Goal: Browse casually

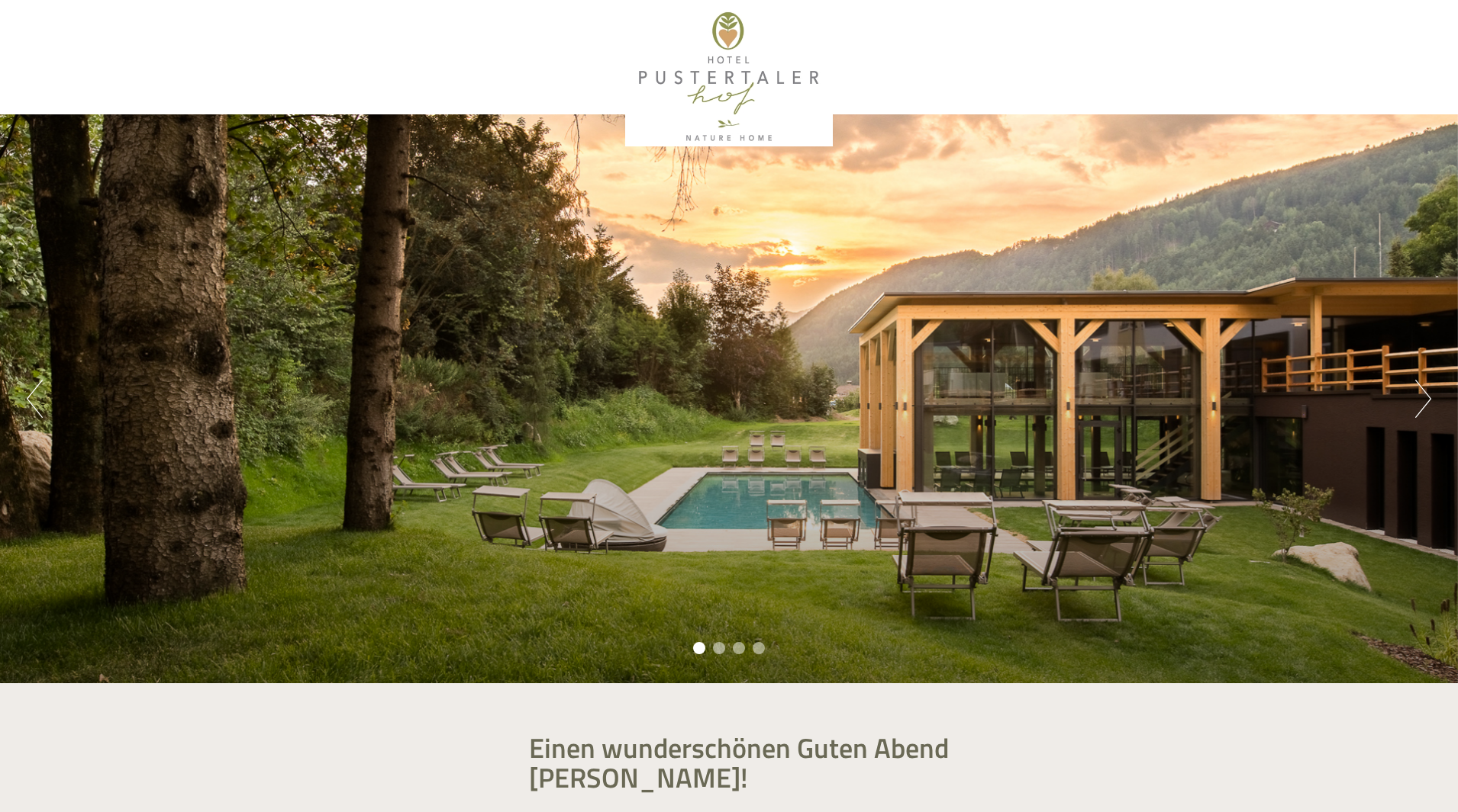
click at [1429, 389] on button "Next" at bounding box center [1423, 399] width 16 height 38
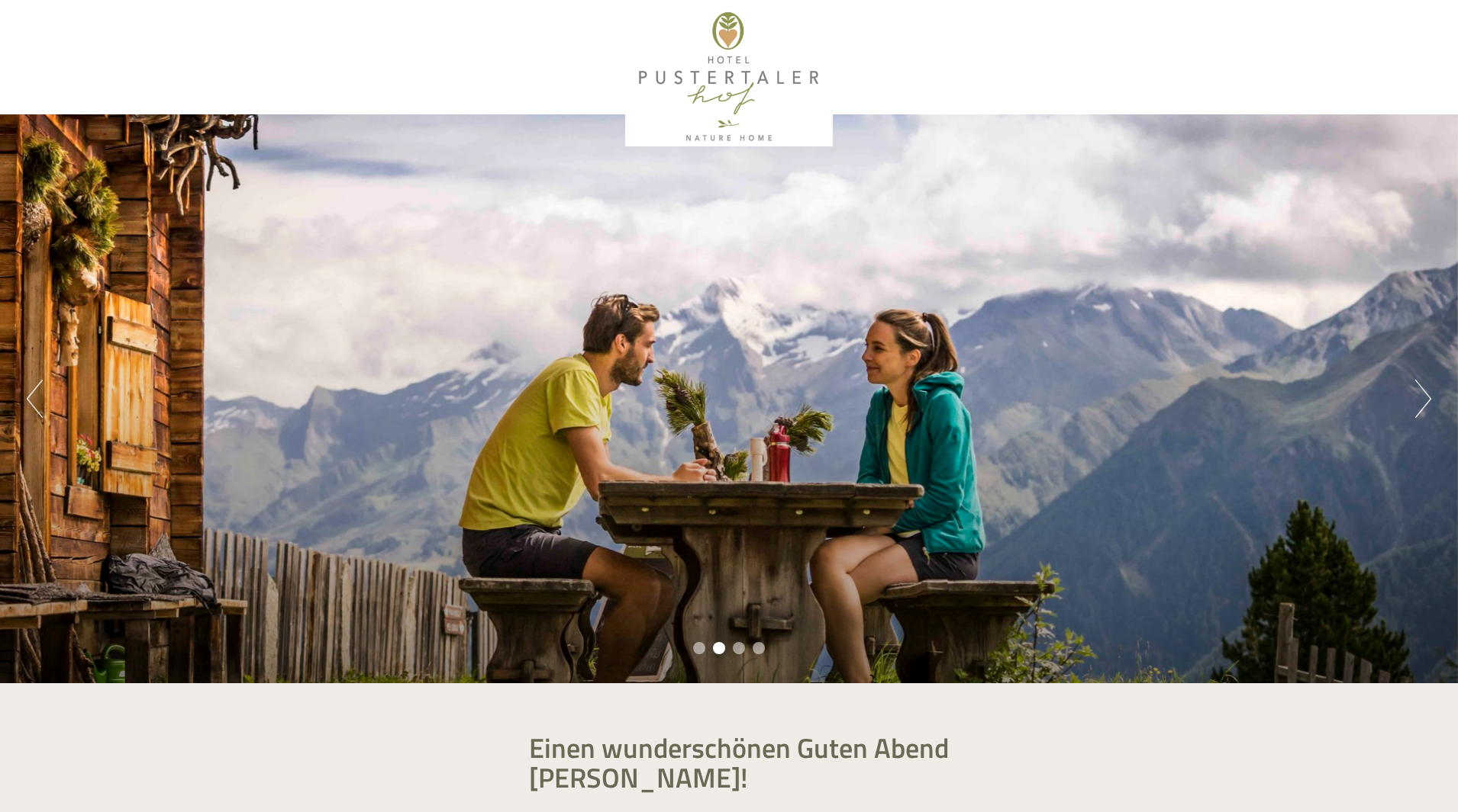
click at [1429, 389] on button "Next" at bounding box center [1423, 399] width 16 height 38
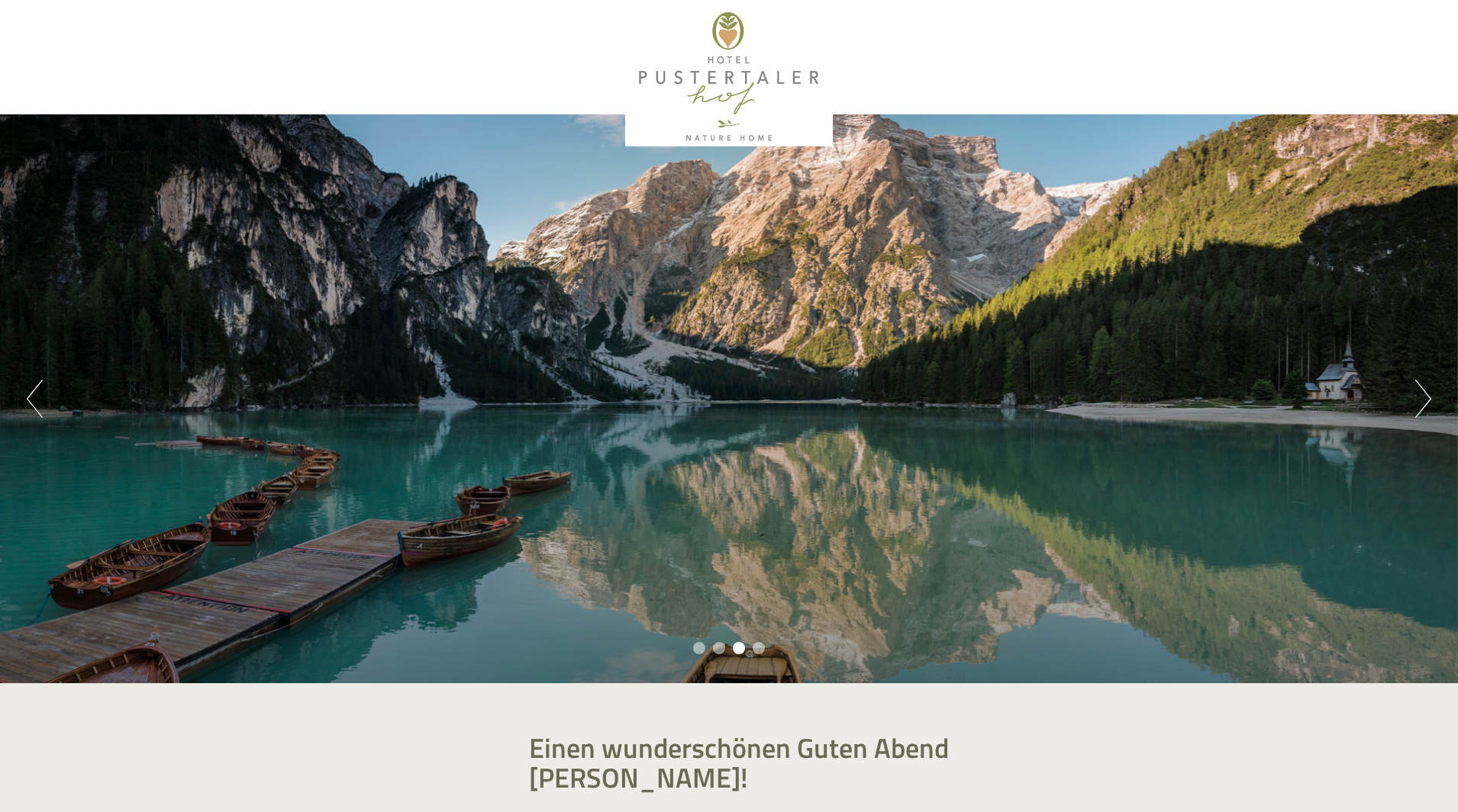
click at [1429, 389] on button "Next" at bounding box center [1423, 399] width 16 height 38
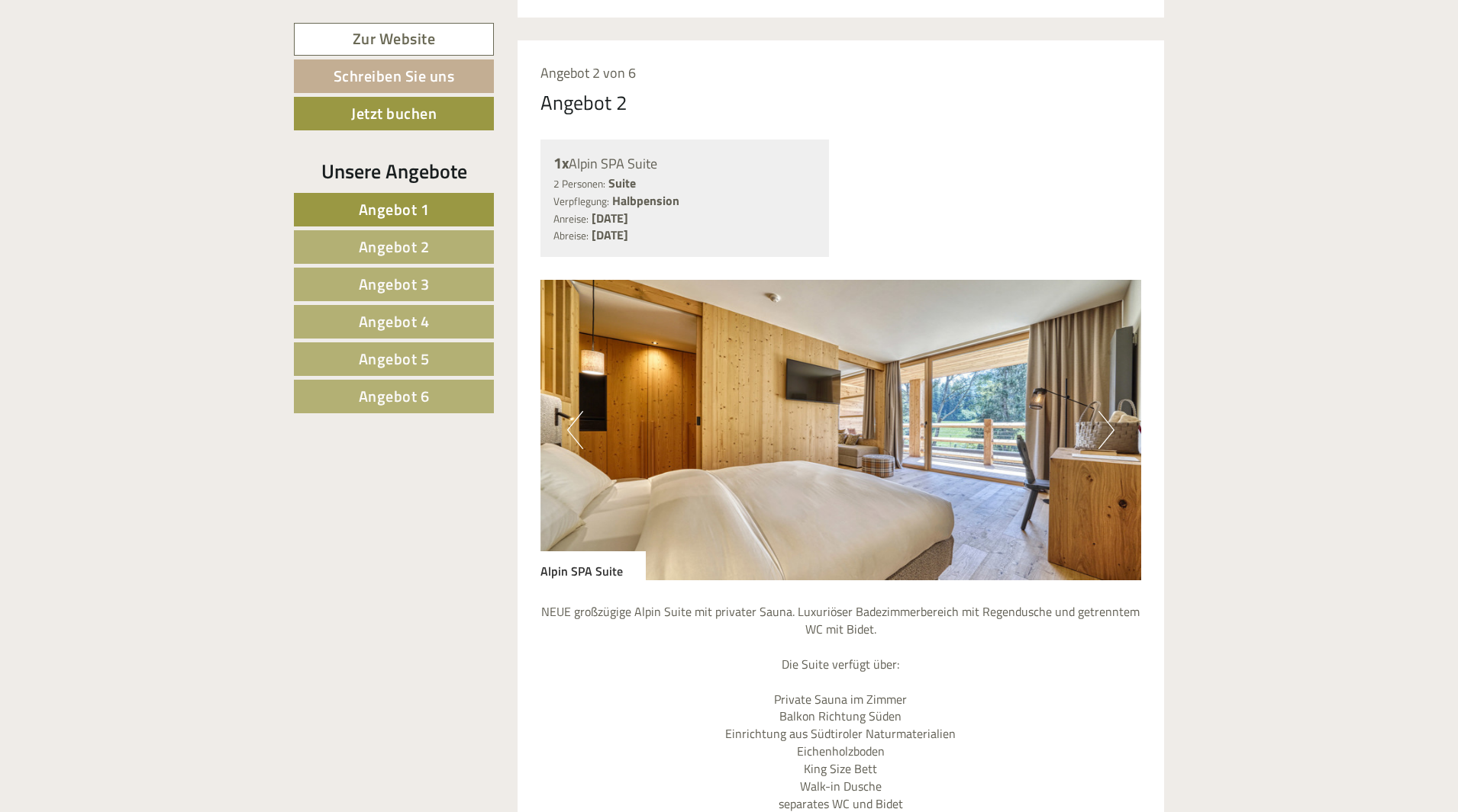
scroll to position [2670, 0]
click at [1101, 412] on button "Next" at bounding box center [1106, 431] width 16 height 38
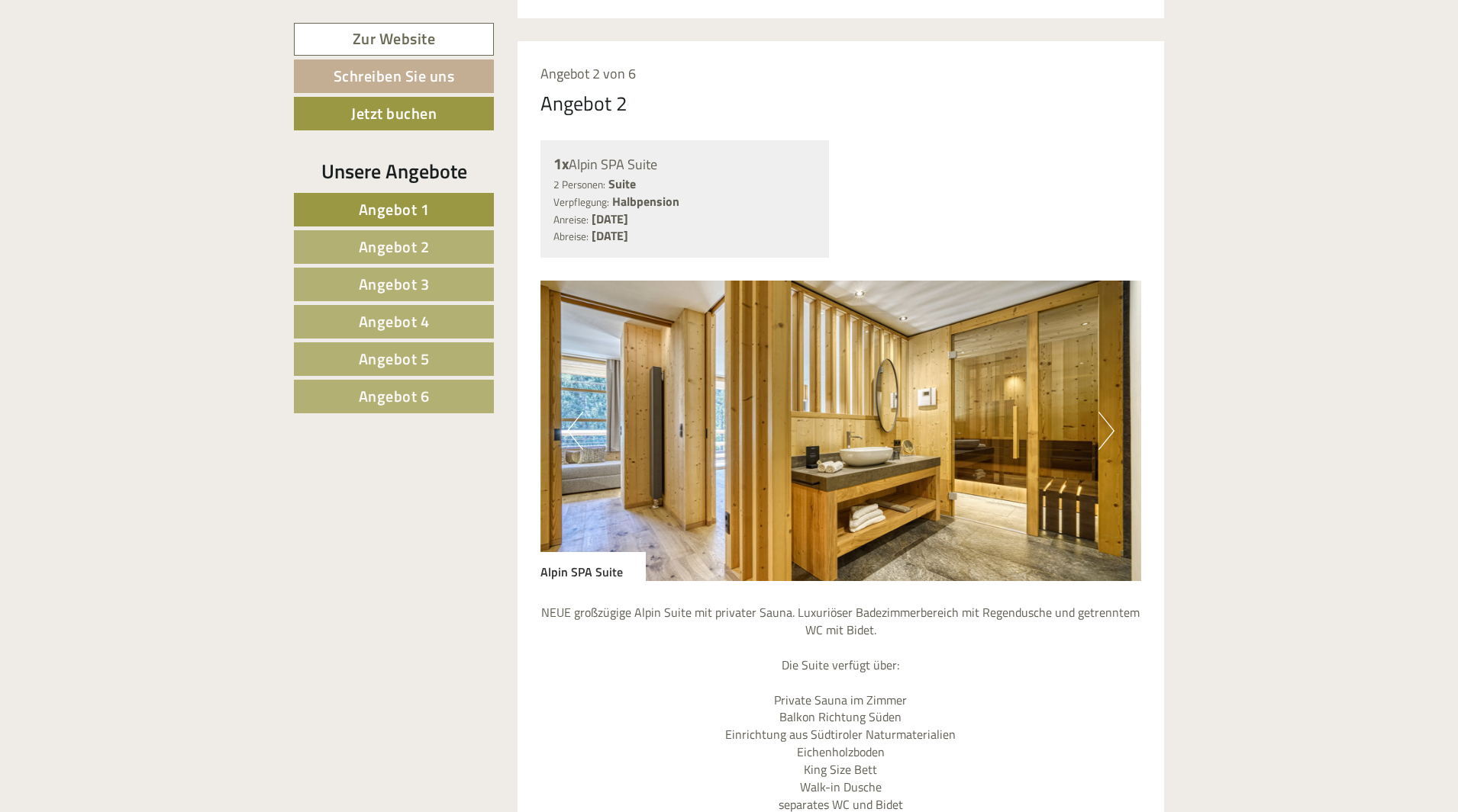
click at [1101, 412] on button "Next" at bounding box center [1106, 431] width 16 height 38
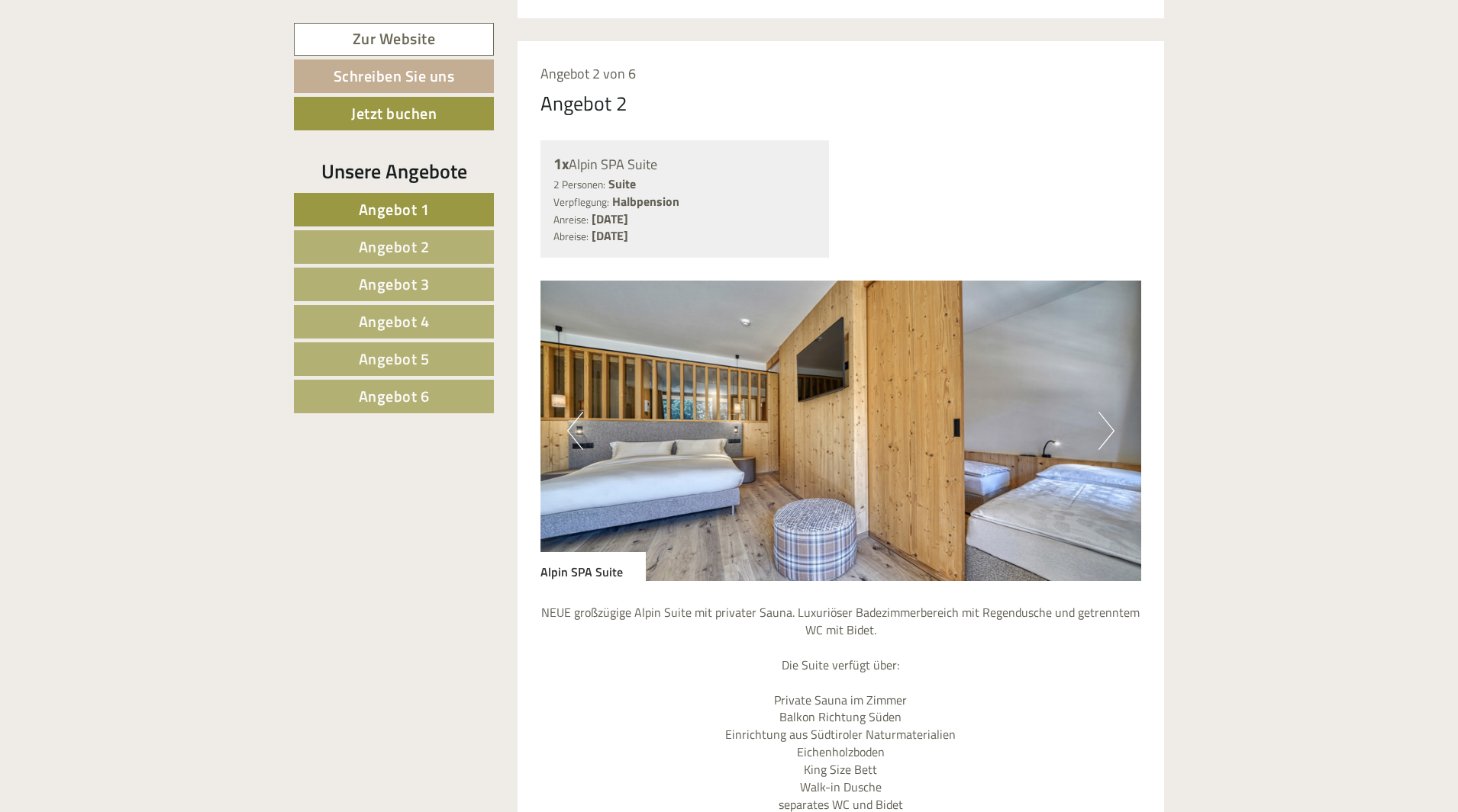
click at [1101, 412] on button "Next" at bounding box center [1106, 431] width 16 height 38
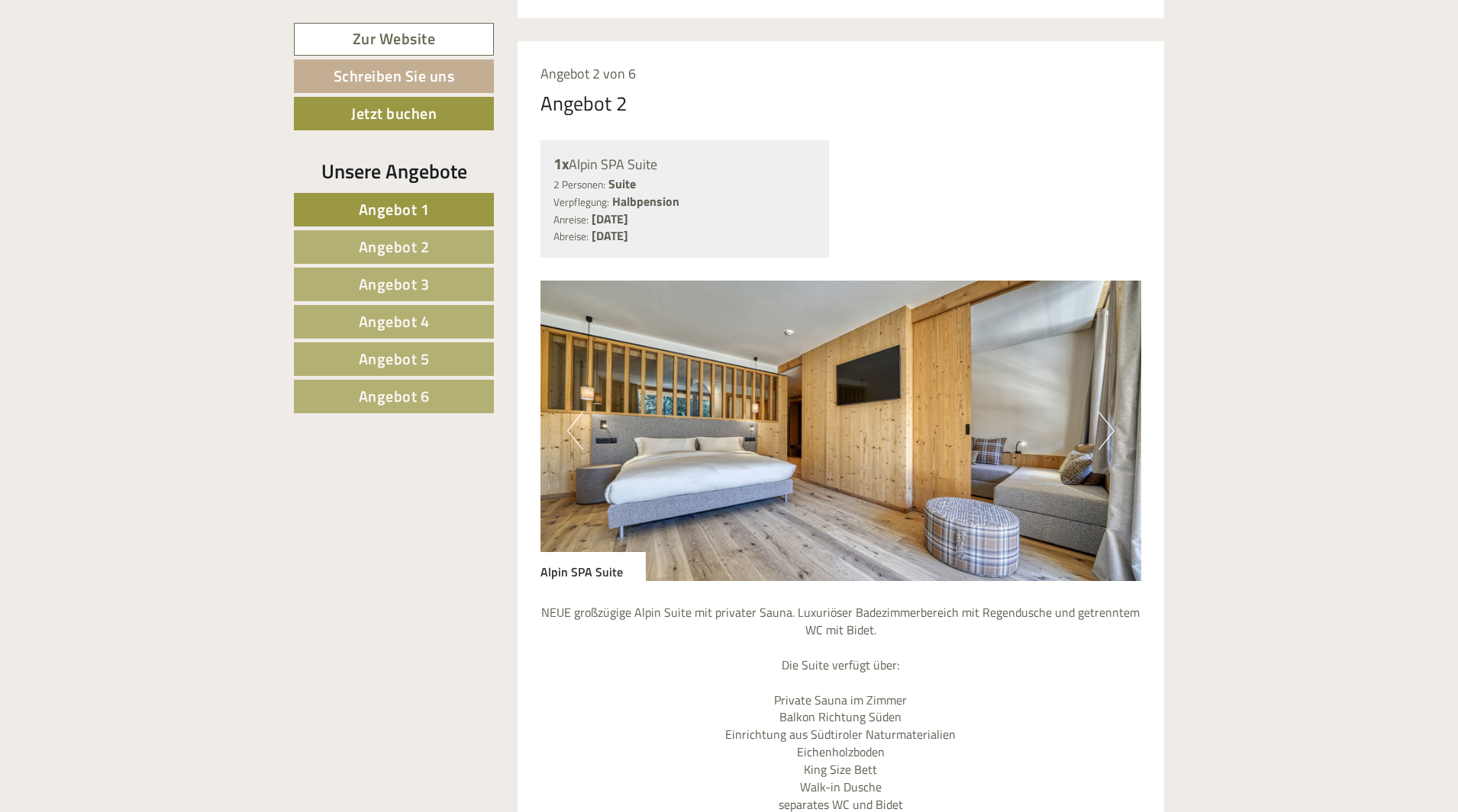
click at [1101, 412] on button "Next" at bounding box center [1106, 431] width 16 height 38
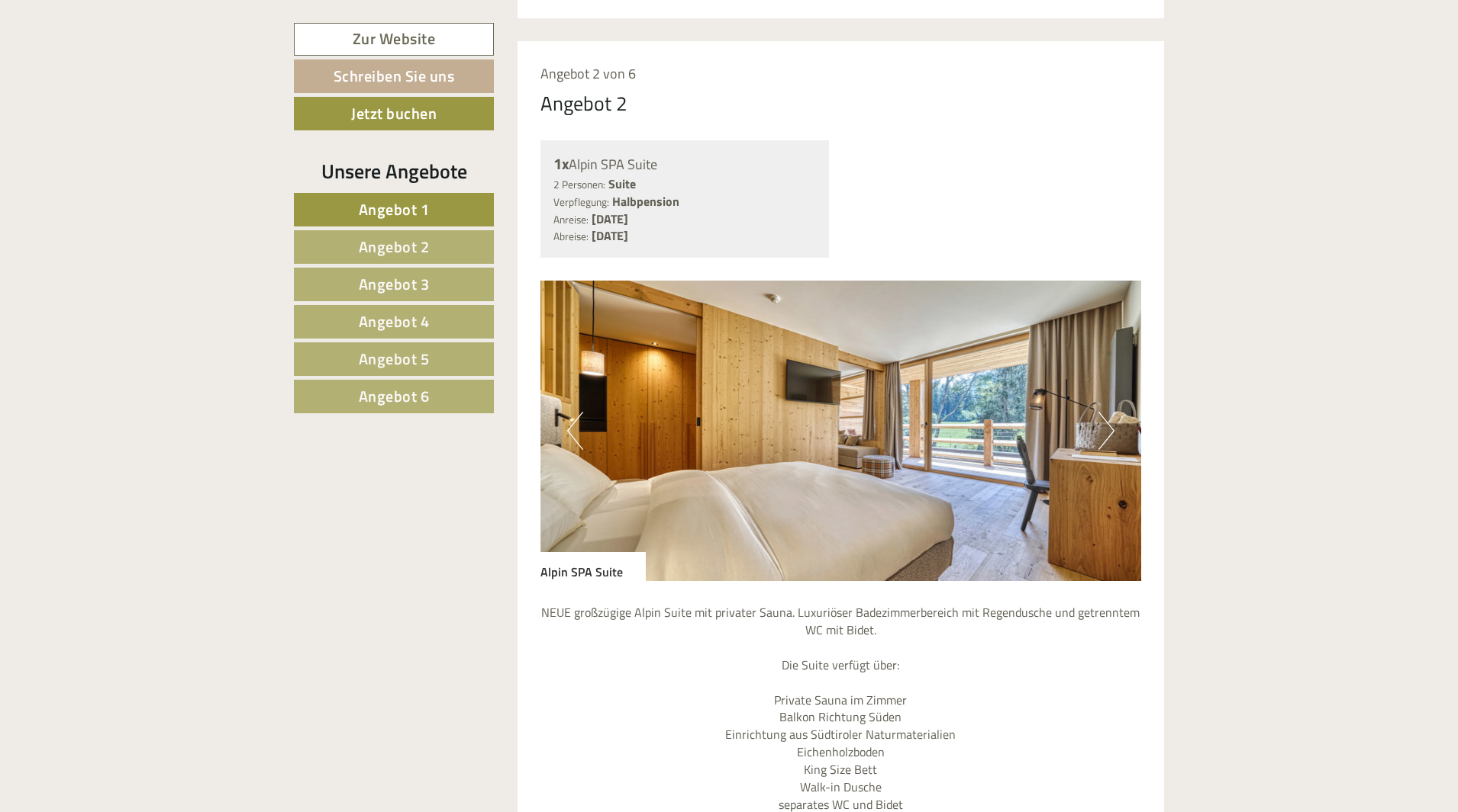
click at [1101, 412] on button "Next" at bounding box center [1106, 431] width 16 height 38
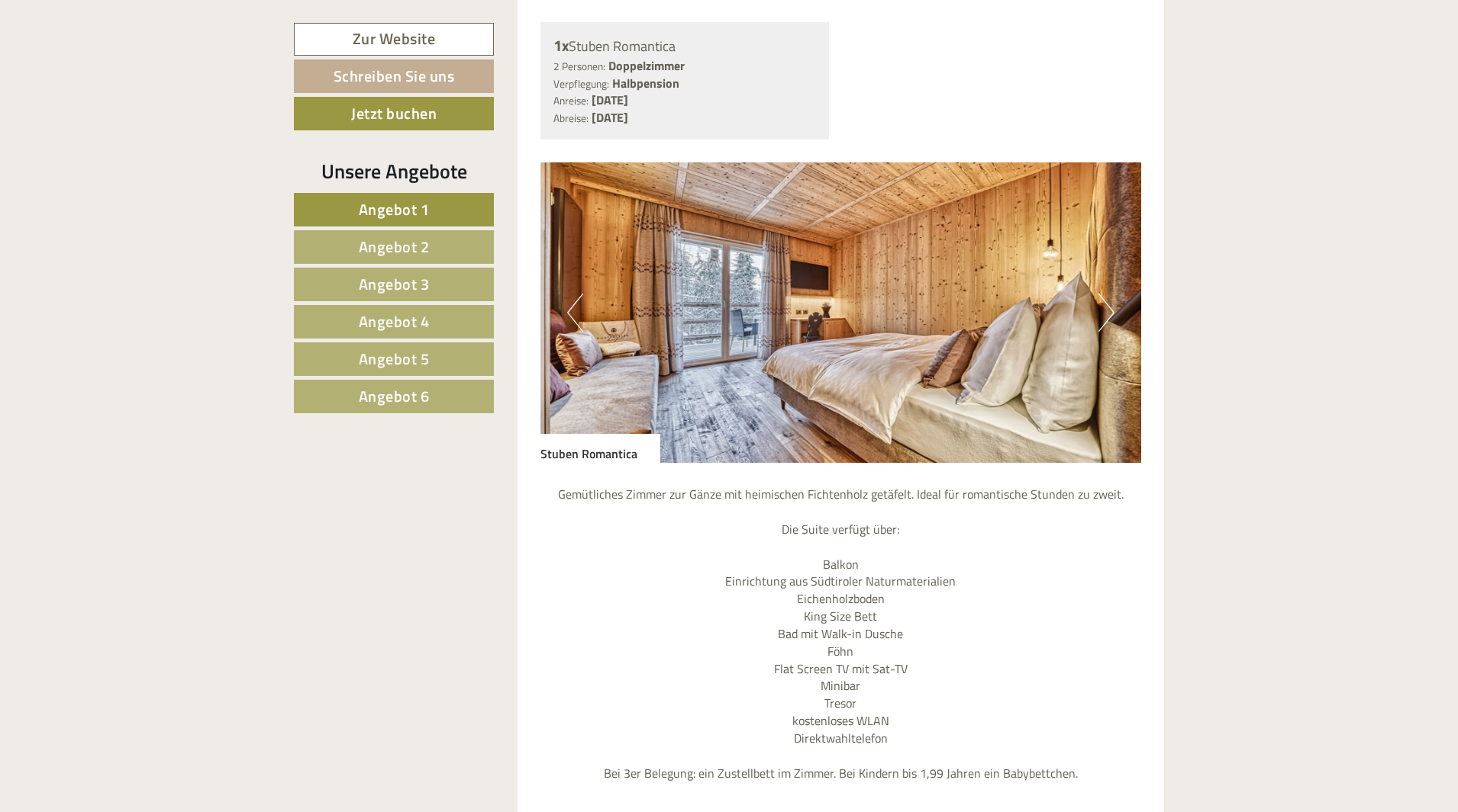
scroll to position [4044, 0]
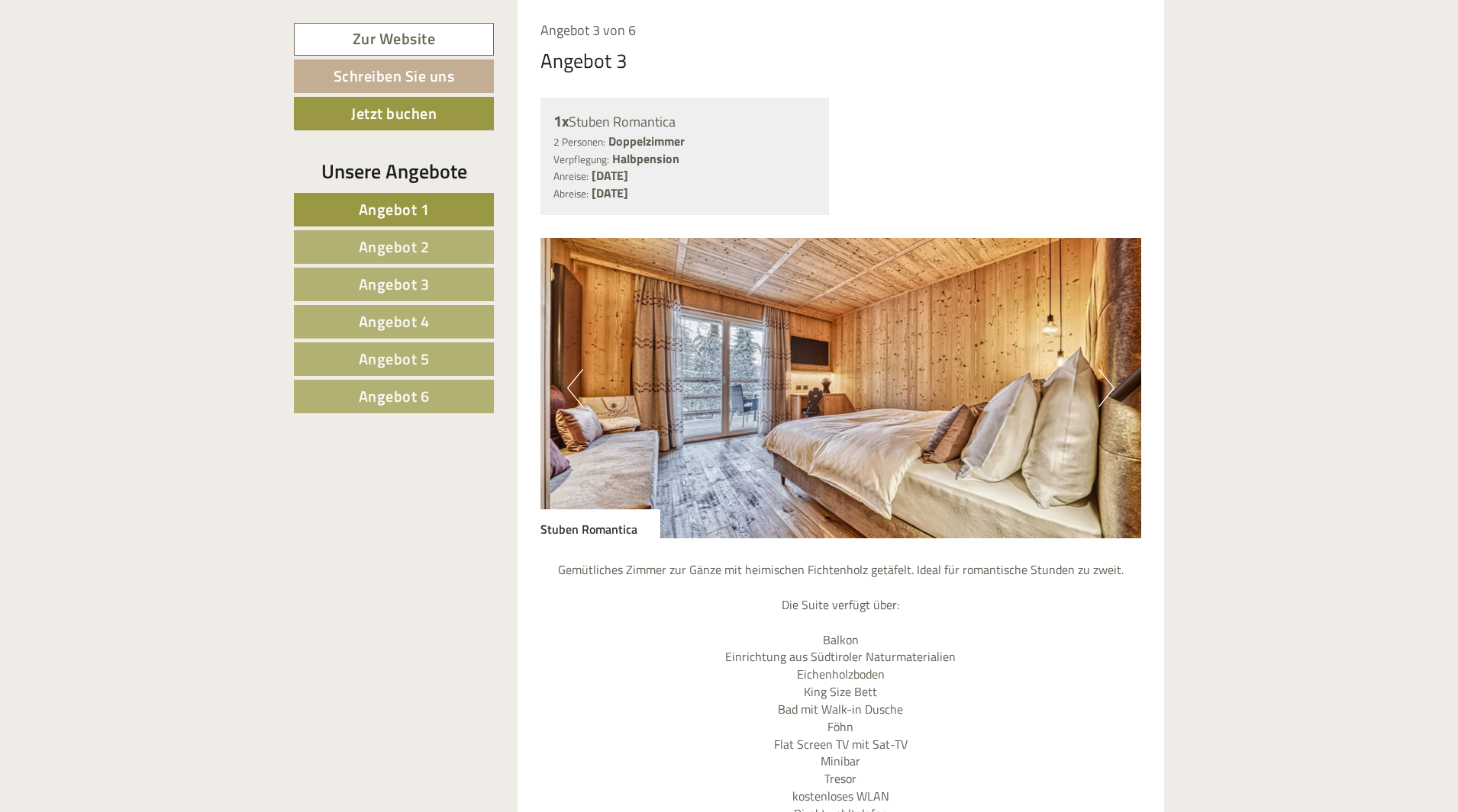
click at [1107, 369] on button "Next" at bounding box center [1106, 388] width 16 height 38
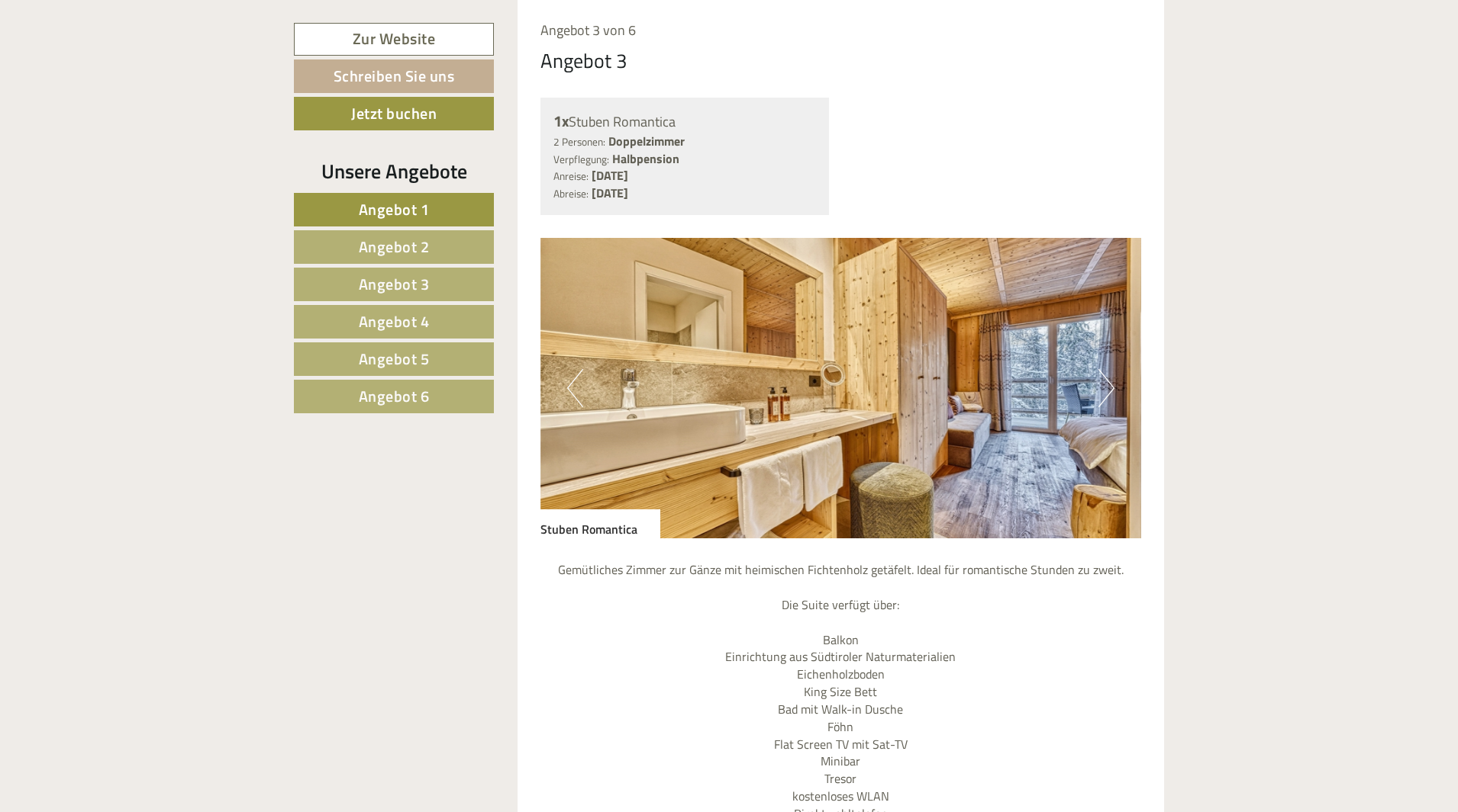
click at [1107, 369] on button "Next" at bounding box center [1106, 388] width 16 height 38
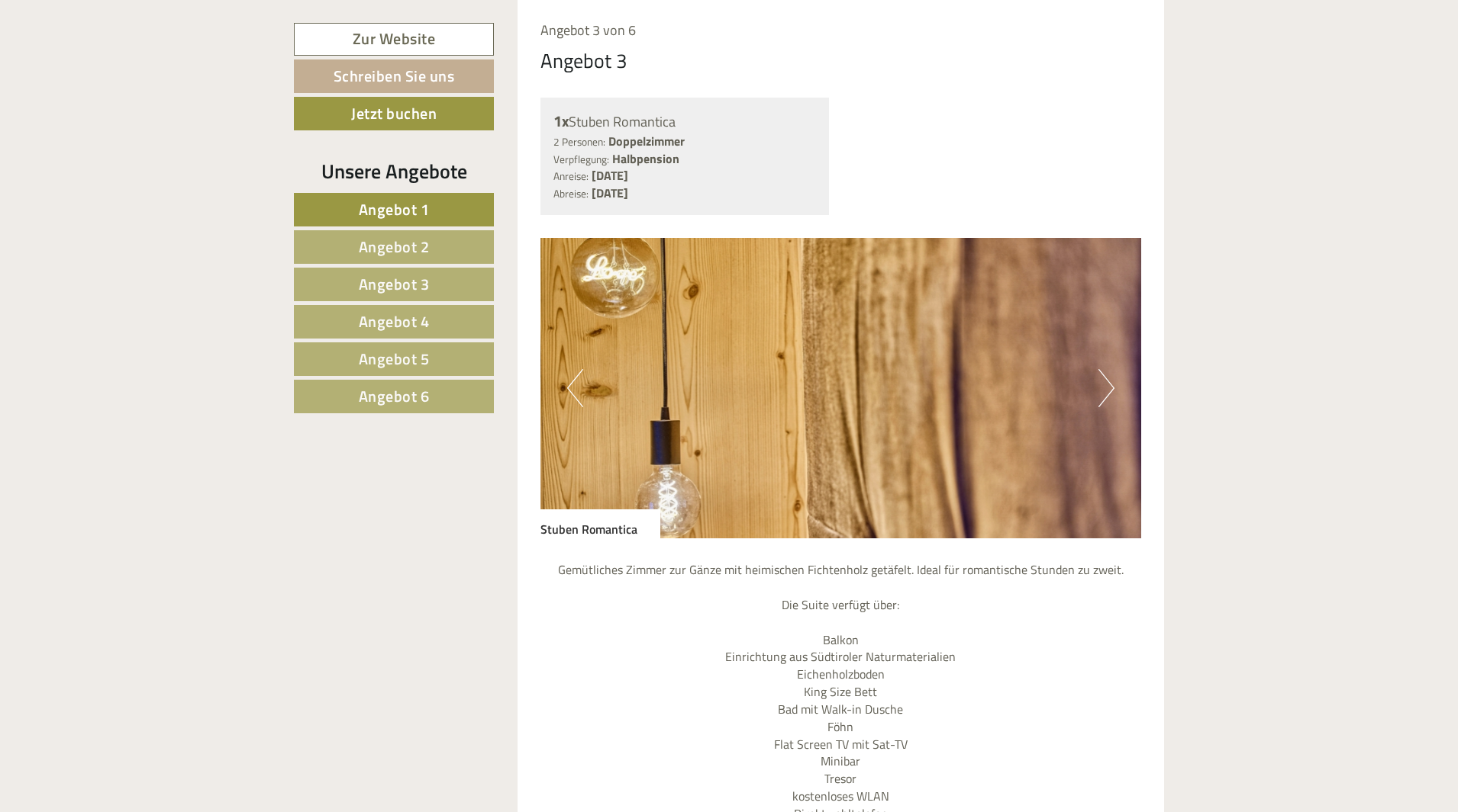
click at [1107, 369] on button "Next" at bounding box center [1106, 388] width 16 height 38
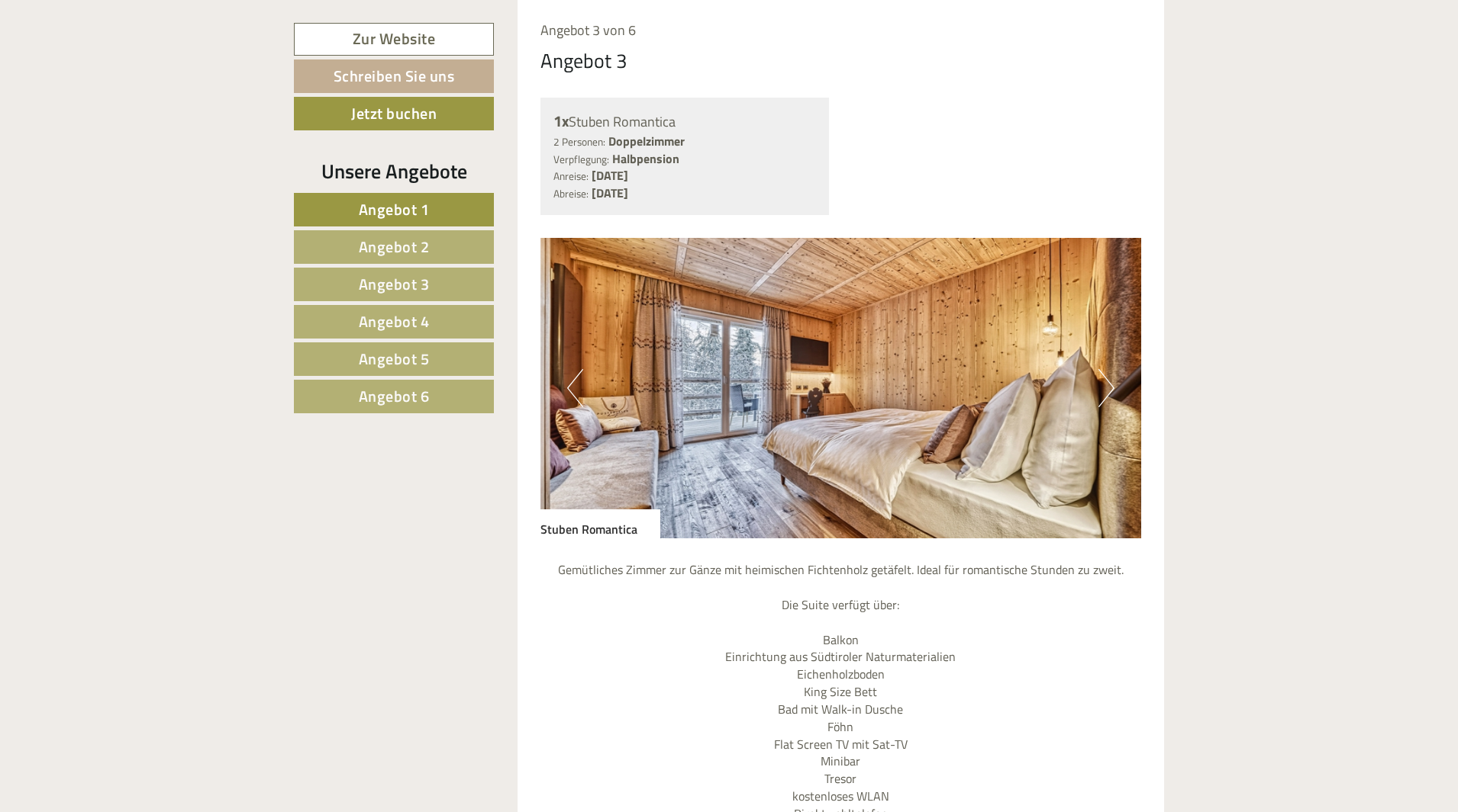
click at [1107, 369] on button "Next" at bounding box center [1106, 388] width 16 height 38
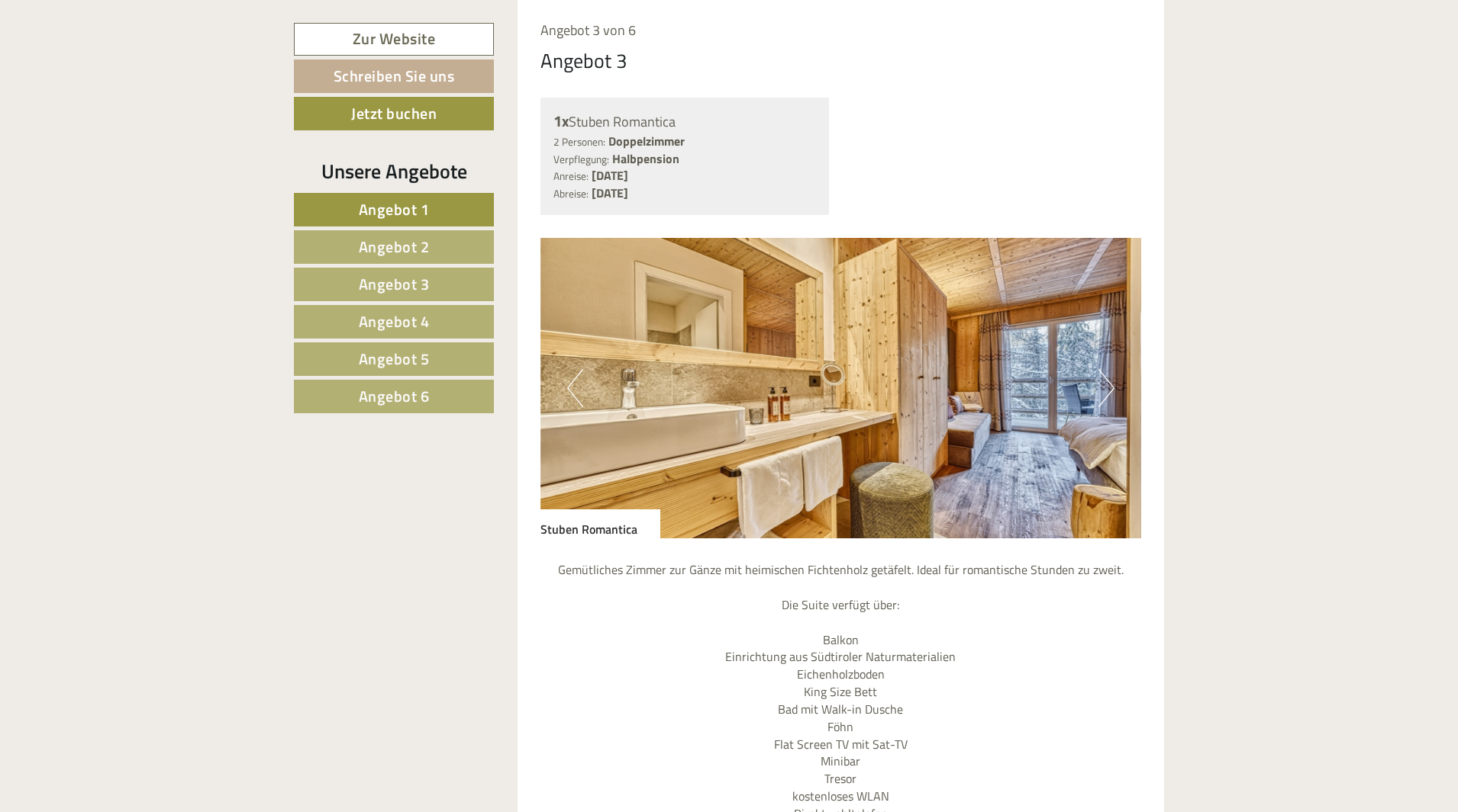
click at [1107, 369] on button "Next" at bounding box center [1106, 388] width 16 height 38
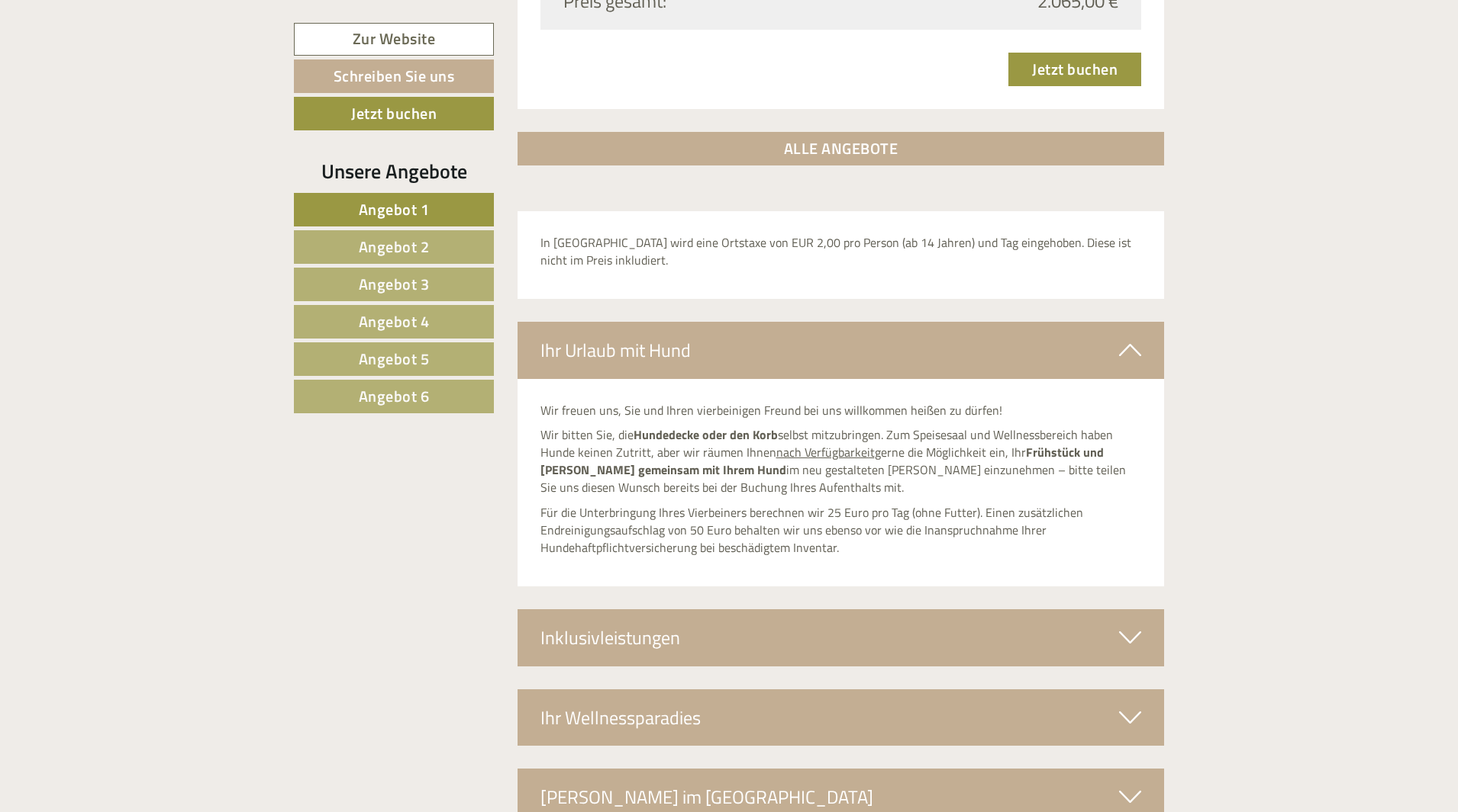
scroll to position [5493, 0]
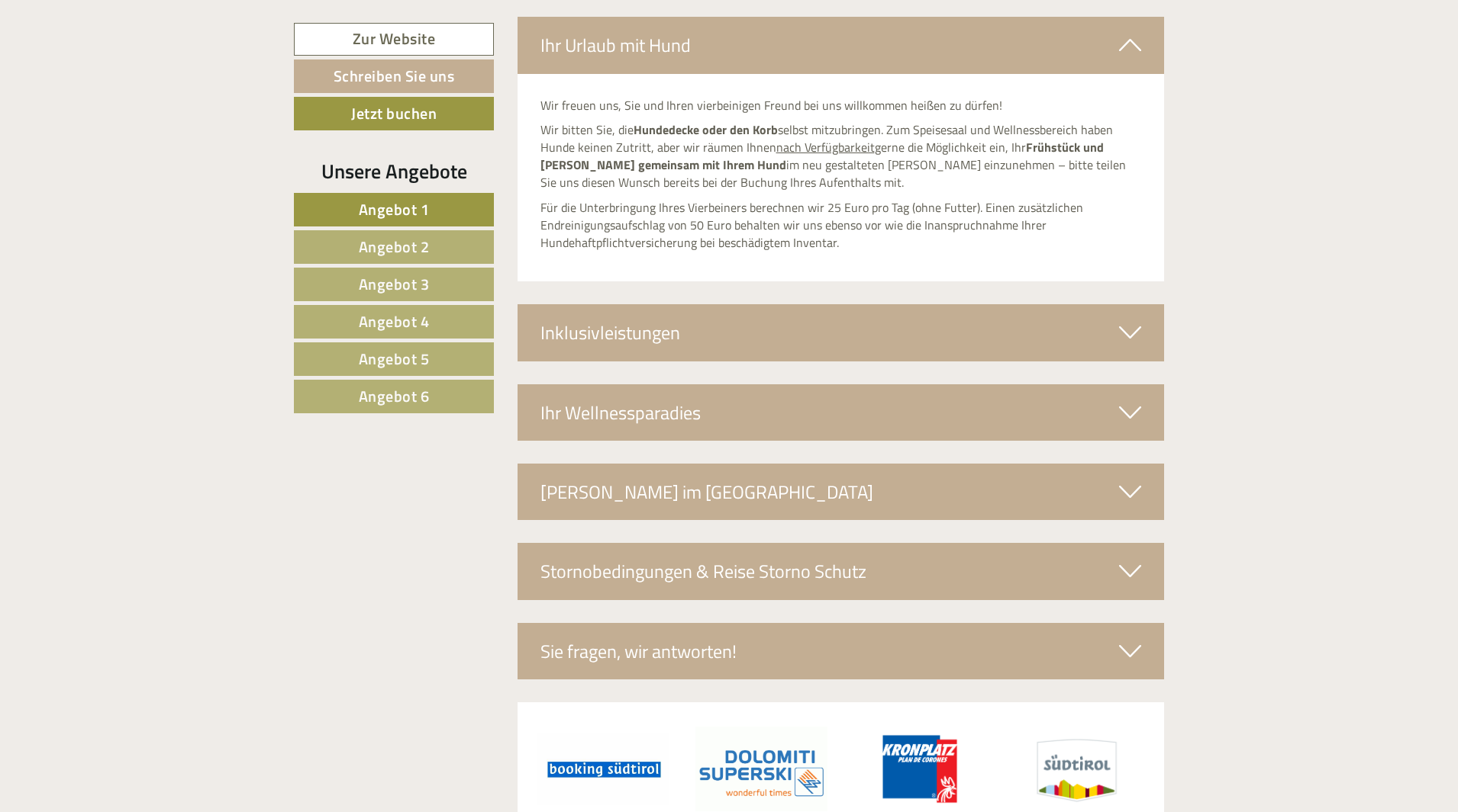
click at [1131, 319] on icon at bounding box center [1130, 332] width 22 height 26
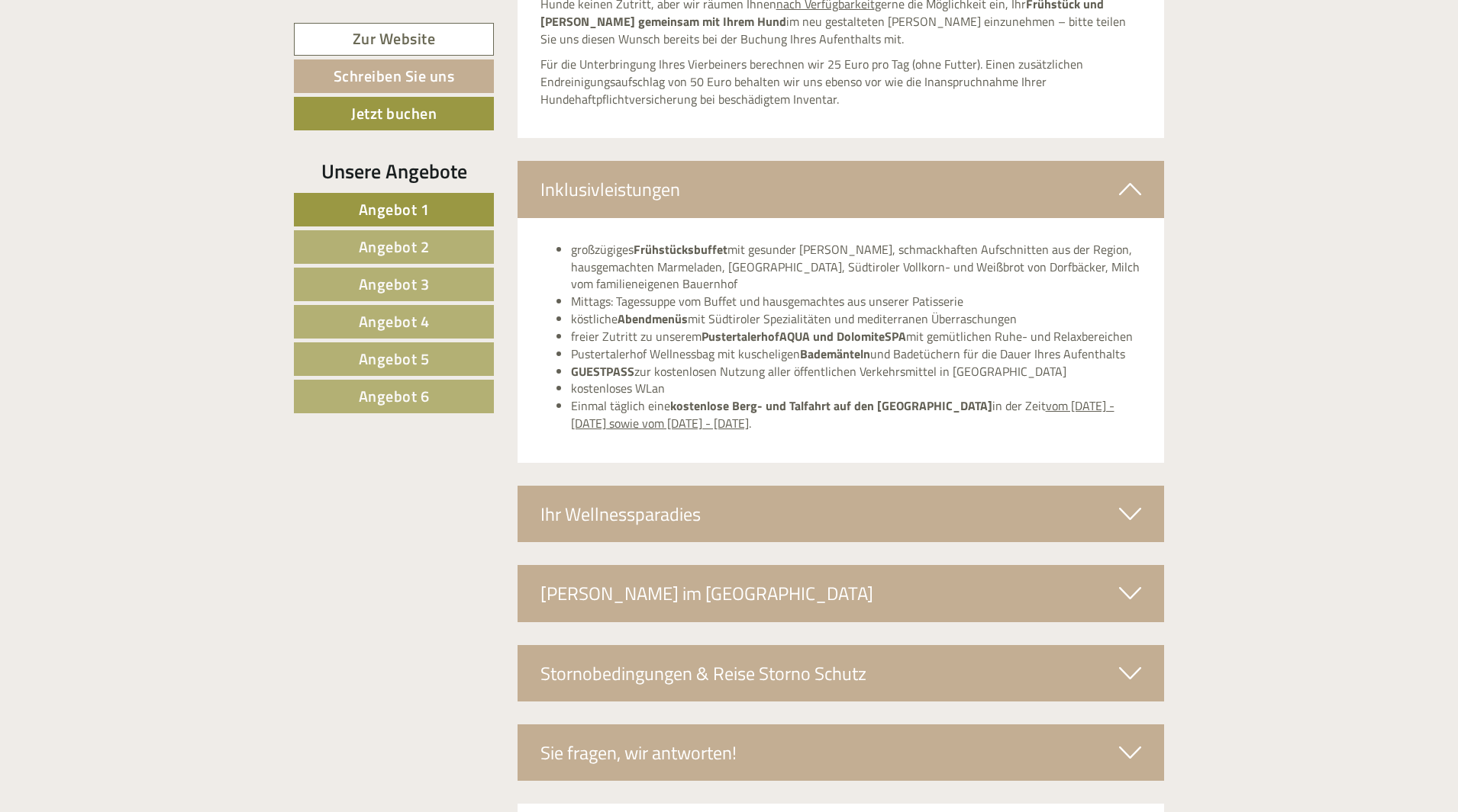
scroll to position [5721, 0]
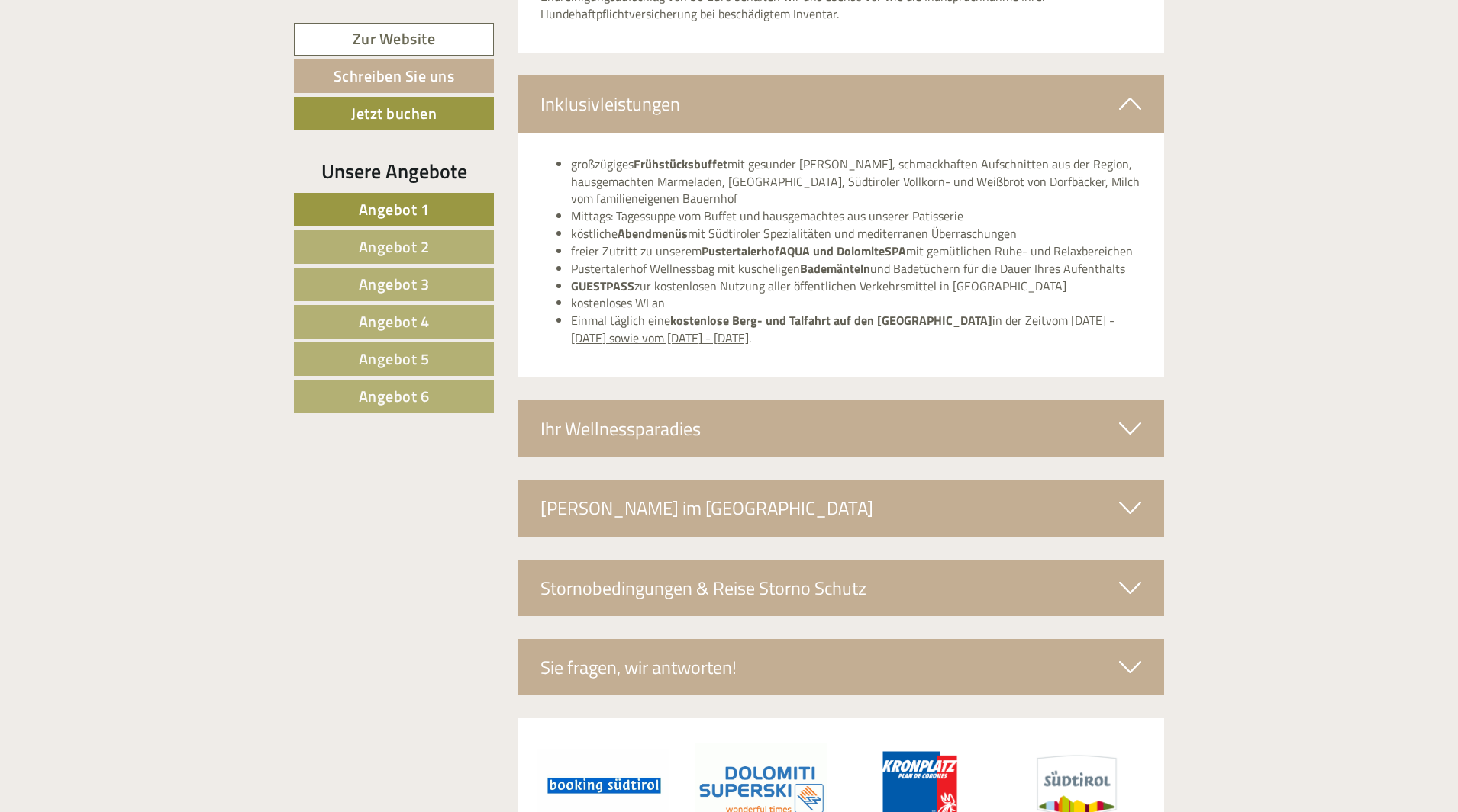
click at [1121, 416] on icon at bounding box center [1130, 429] width 22 height 26
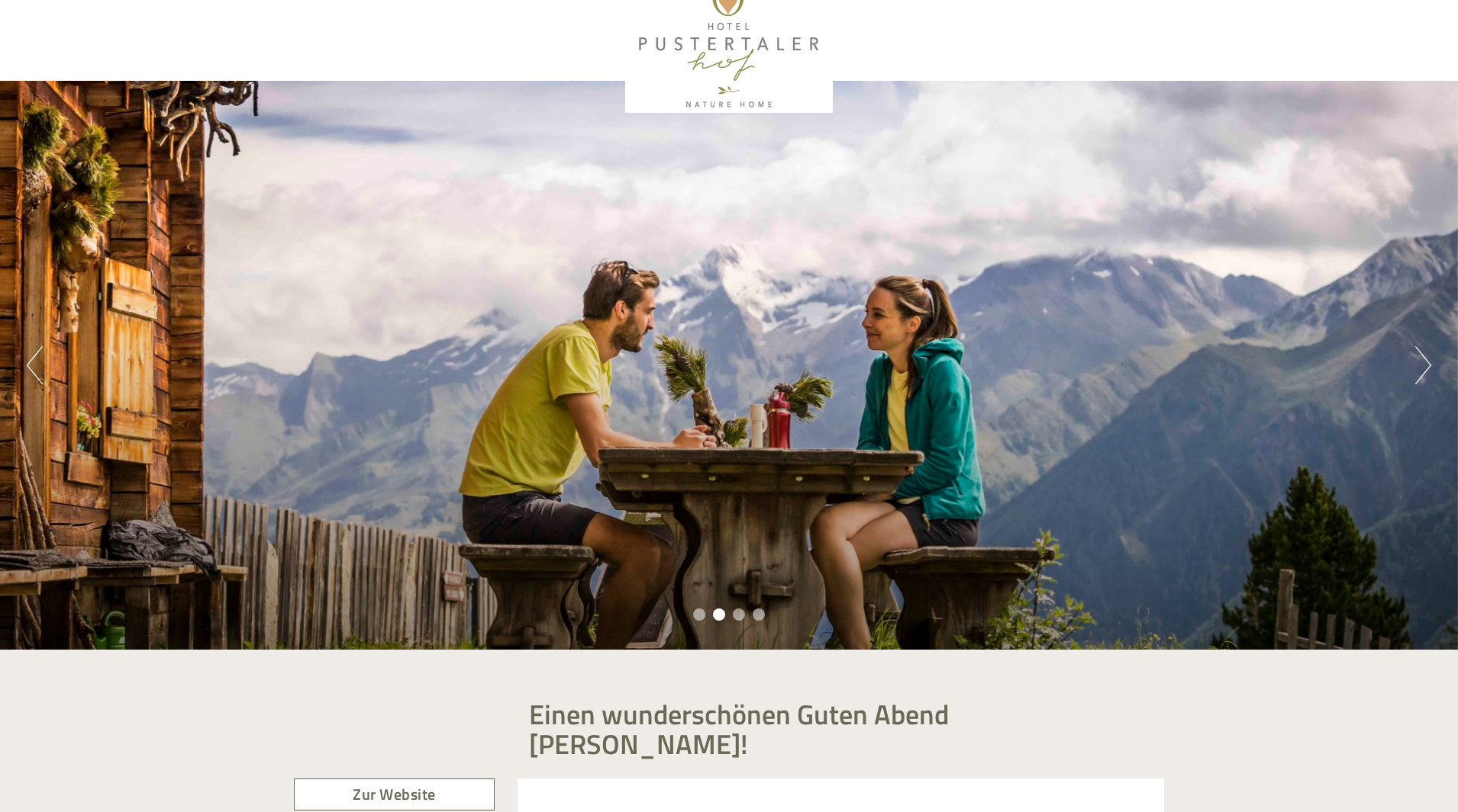
scroll to position [0, 0]
